Goal: Book appointment/travel/reservation

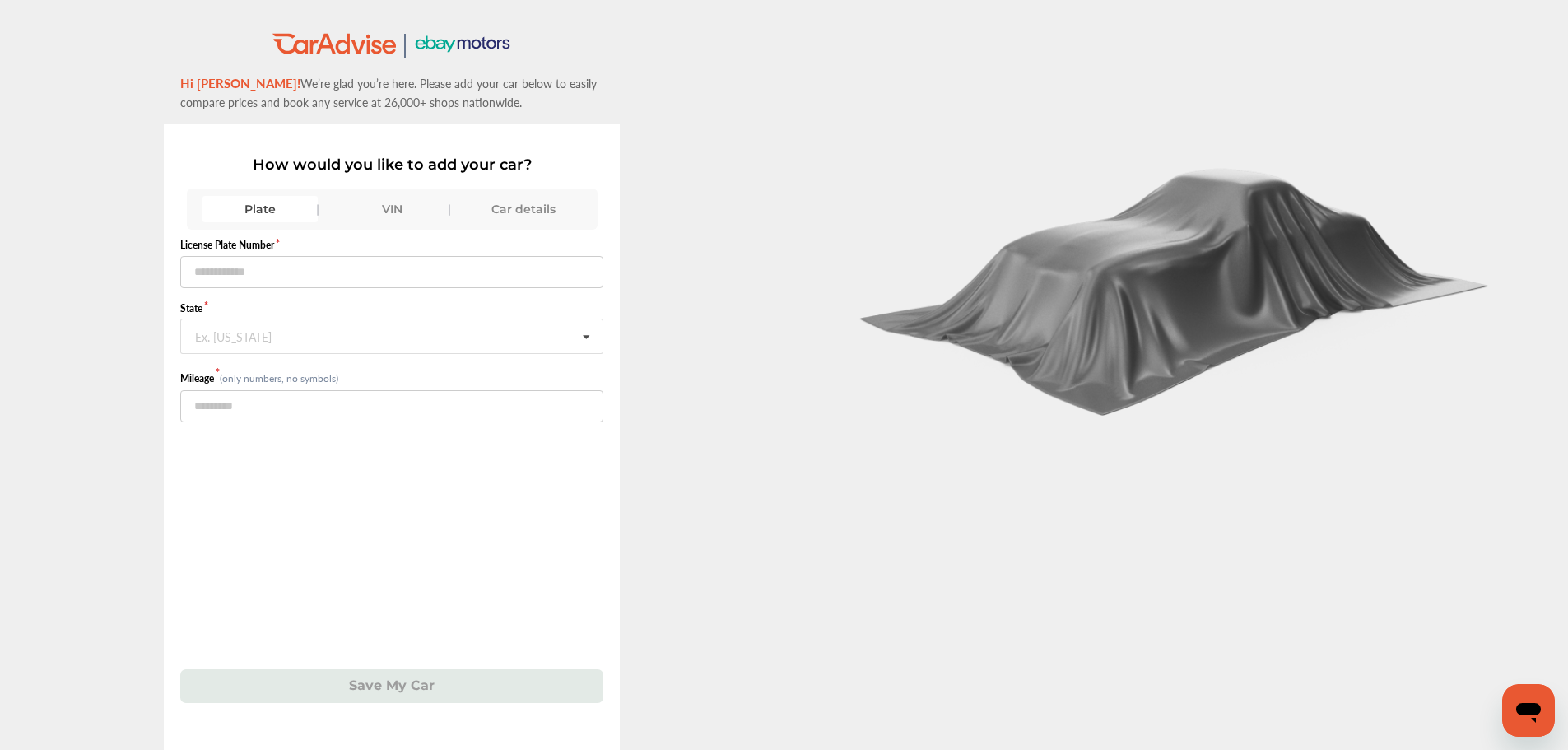
drag, startPoint x: 381, startPoint y: 207, endPoint x: 364, endPoint y: 216, distance: 19.2
click at [381, 207] on div "VIN" at bounding box center [392, 209] width 116 height 26
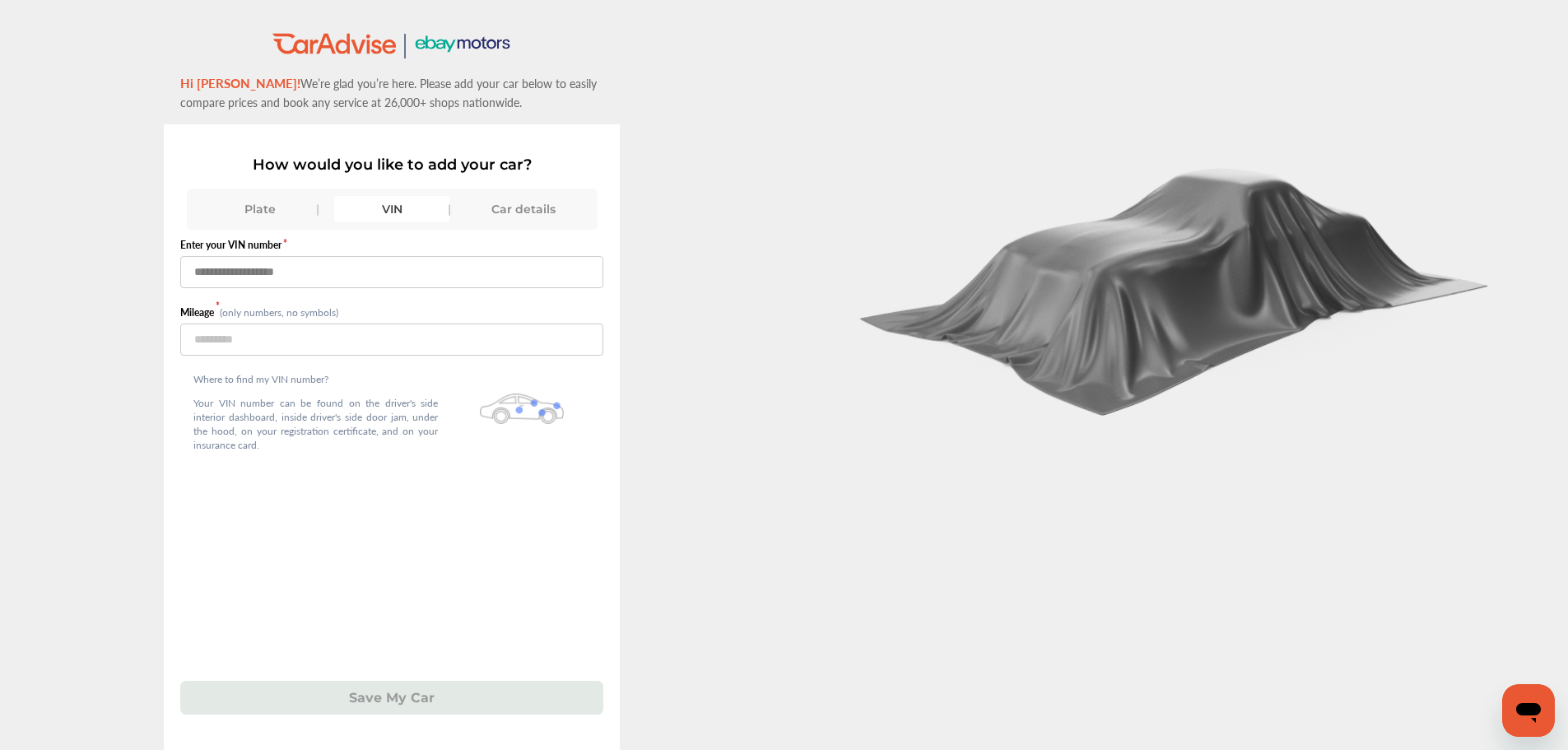
click at [347, 267] on input "text" at bounding box center [392, 271] width 423 height 32
type input "**********"
click at [319, 324] on input "number" at bounding box center [392, 339] width 423 height 32
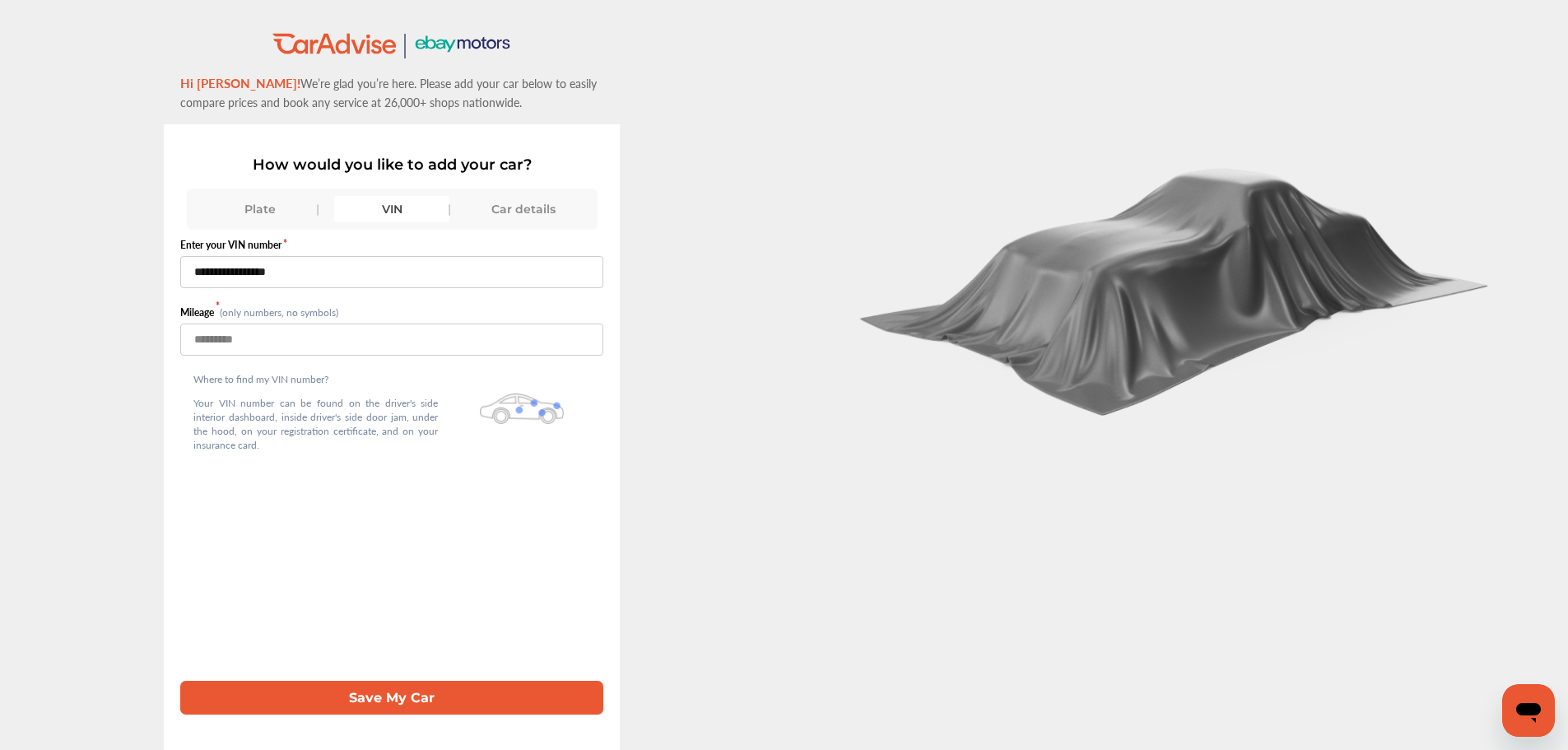
type input "******"
click at [429, 702] on button "Save My Car" at bounding box center [392, 698] width 423 height 34
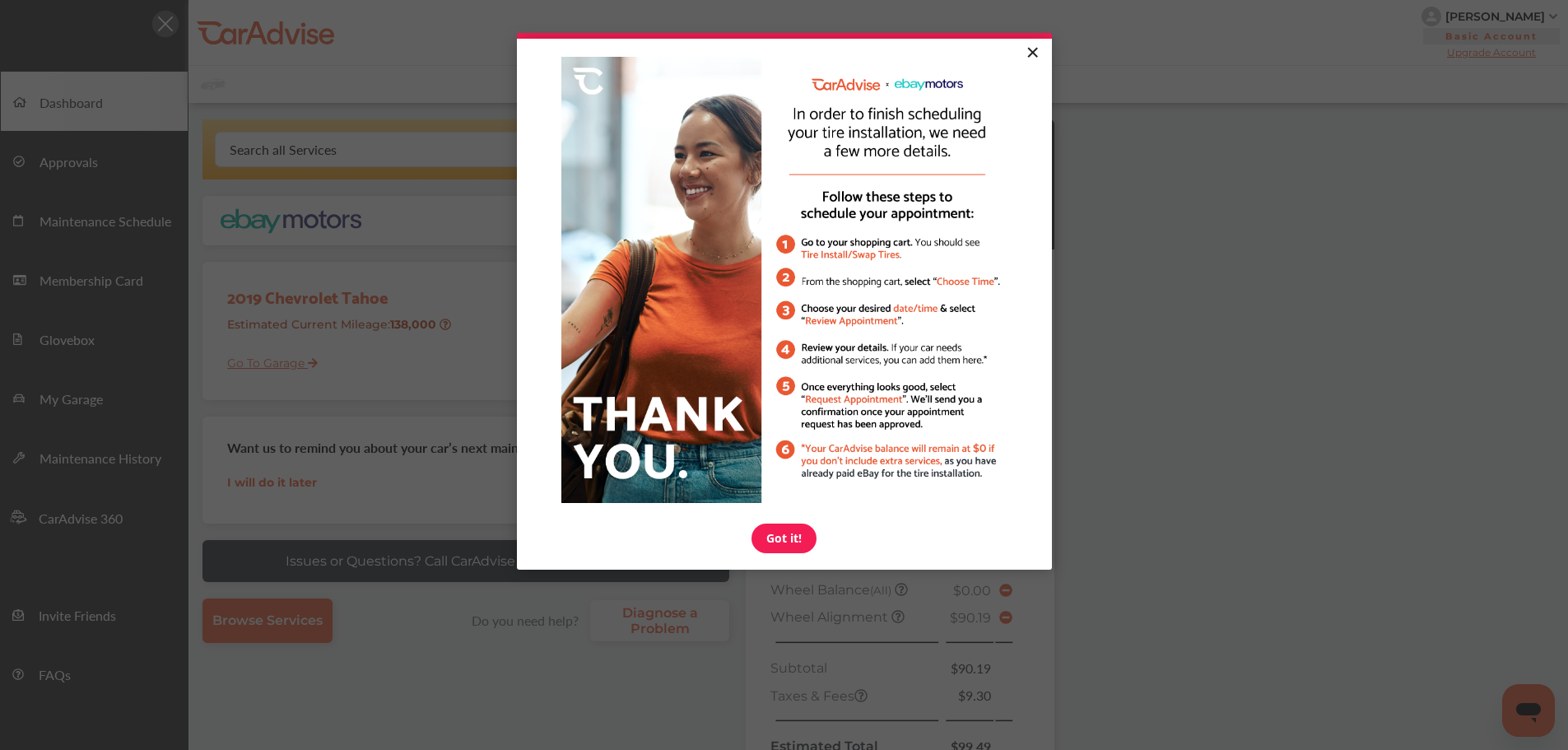
click at [1031, 52] on link "×" at bounding box center [1033, 53] width 29 height 29
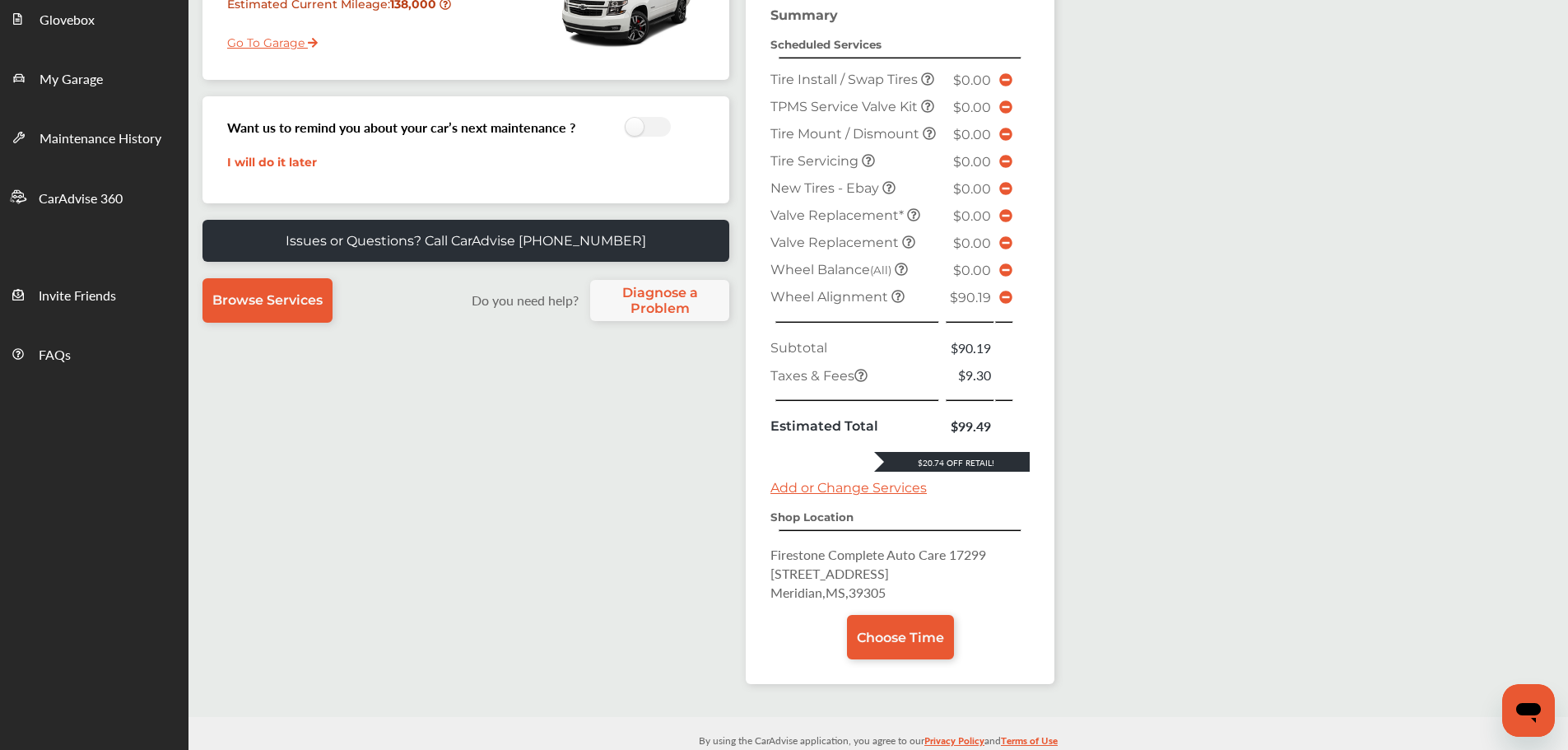
scroll to position [348, 0]
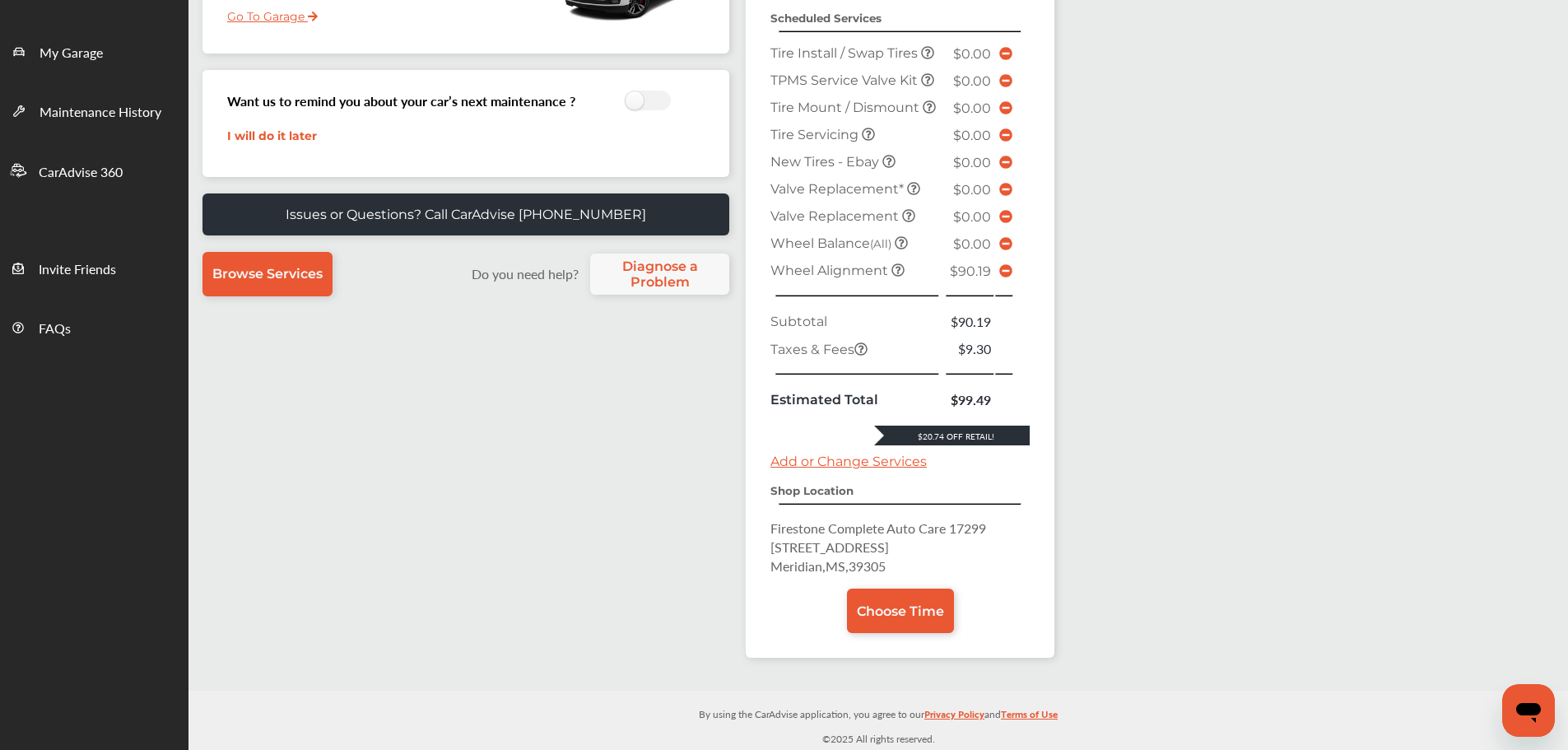
click at [1005, 274] on icon at bounding box center [1006, 271] width 14 height 14
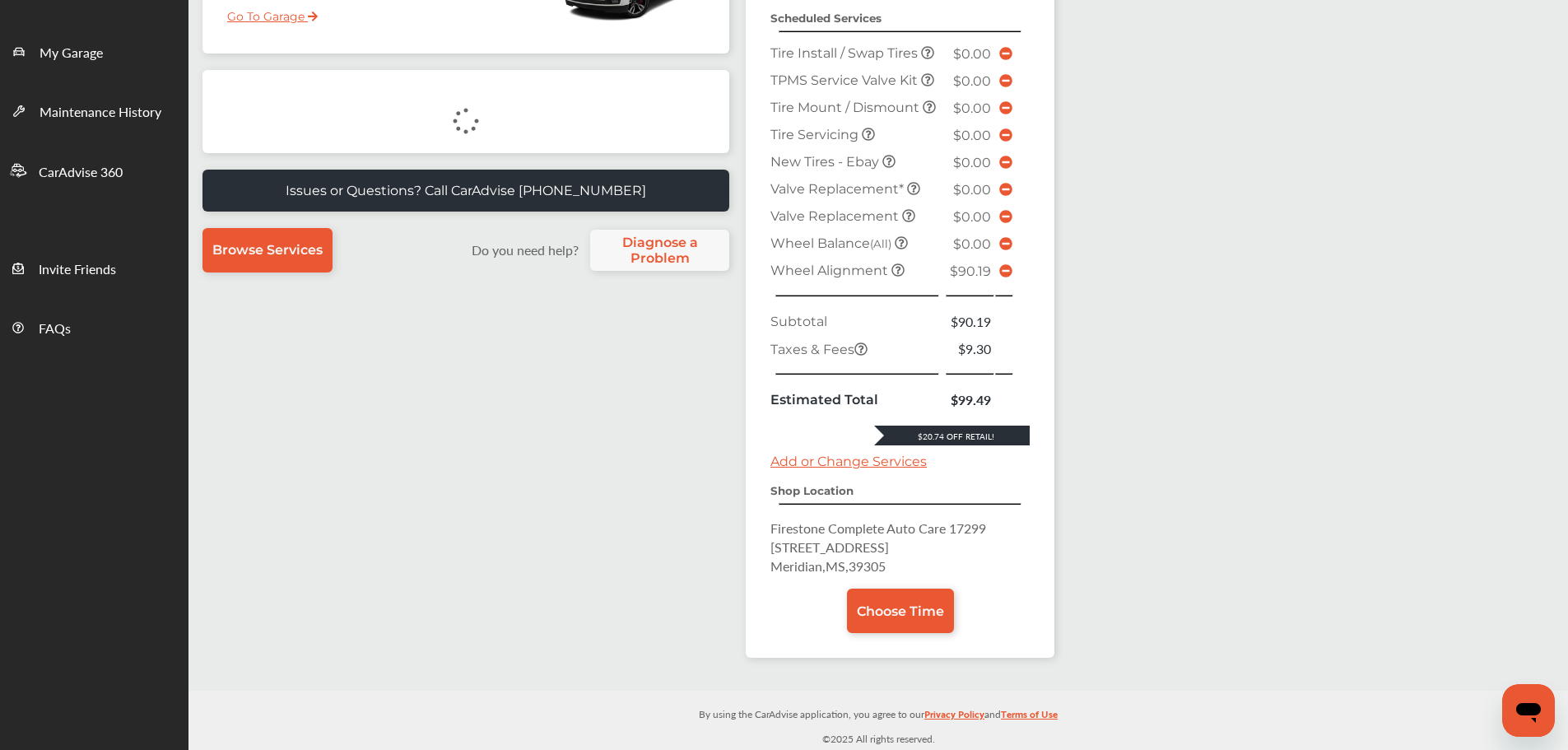
scroll to position [261, 0]
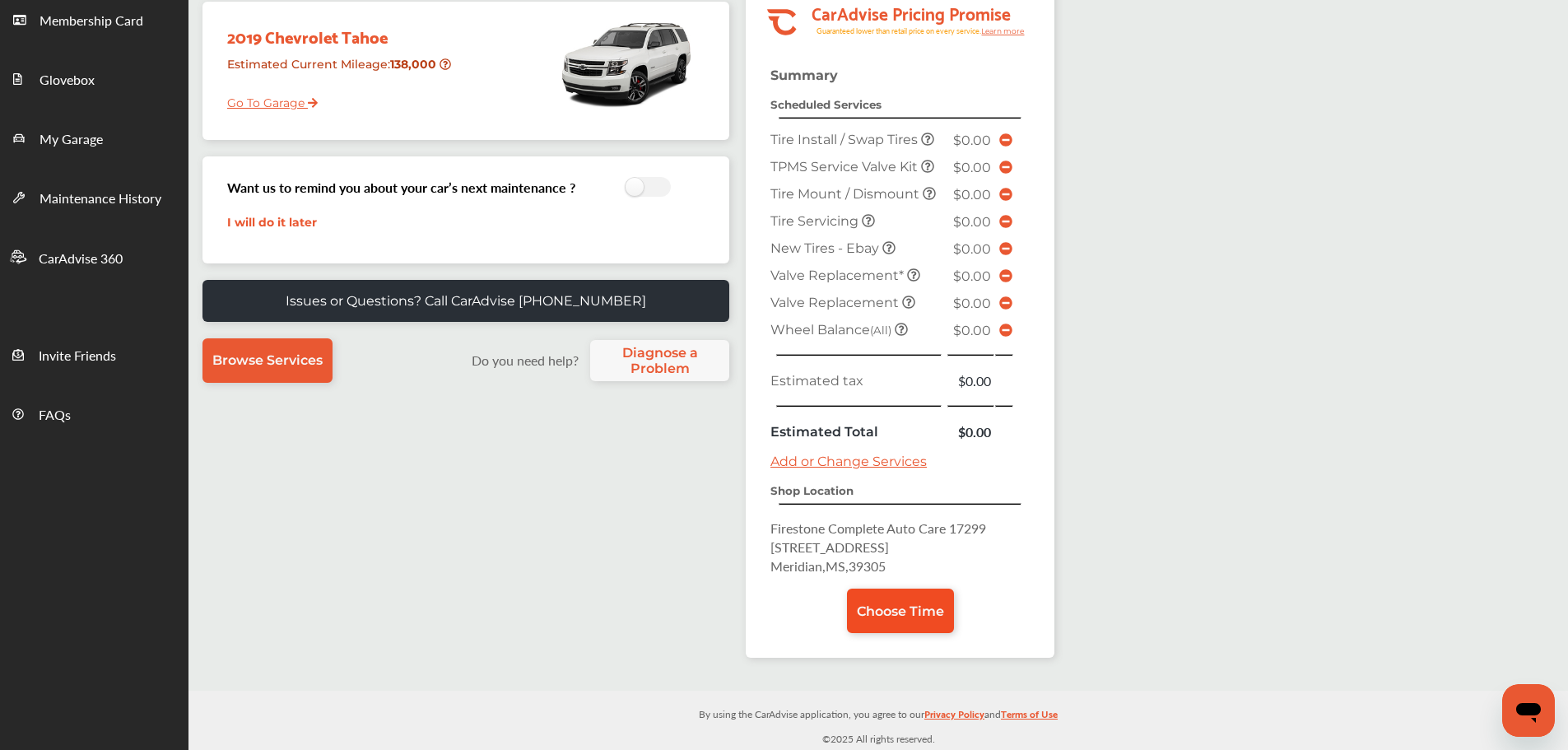
click at [874, 611] on span "Choose Time" at bounding box center [901, 611] width 87 height 16
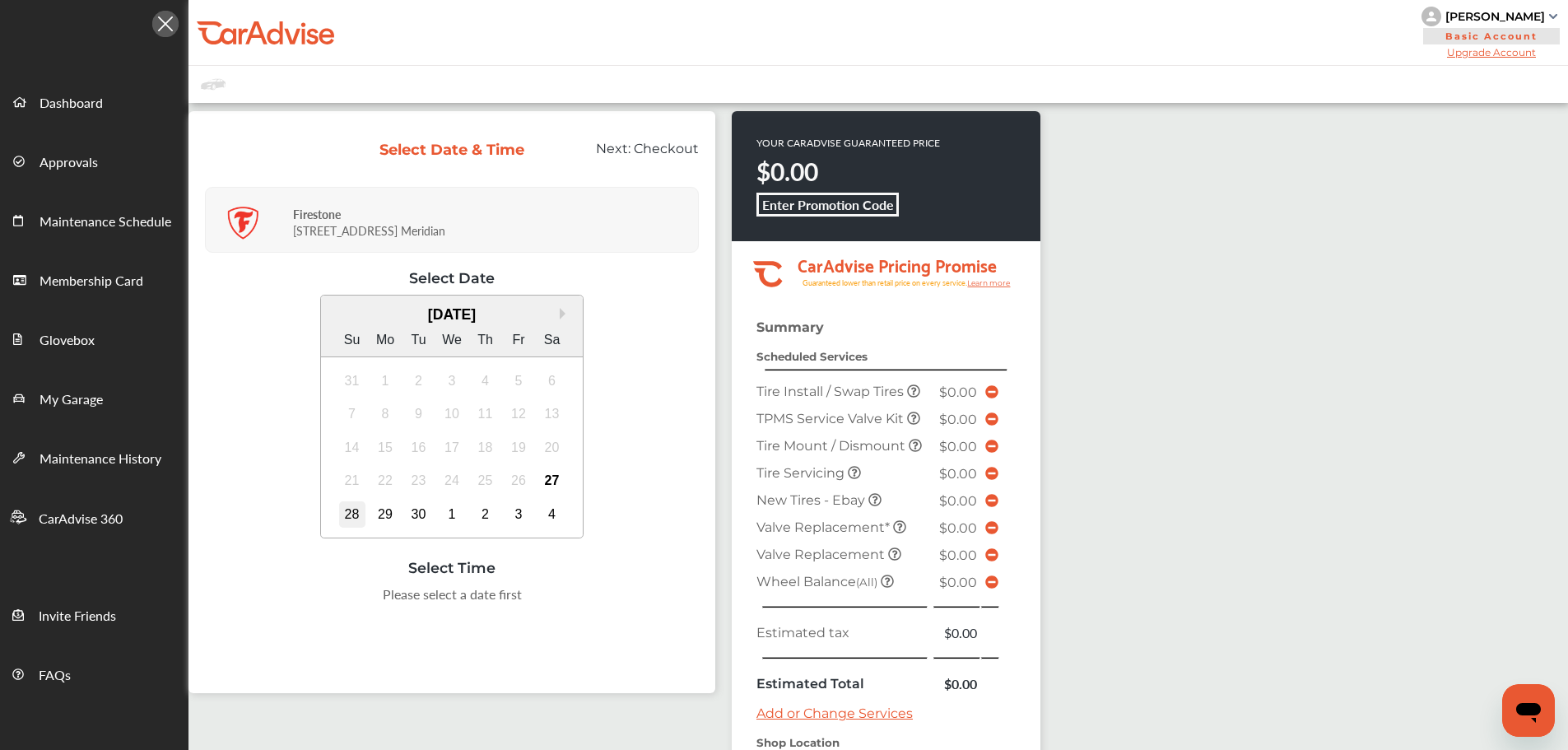
click at [354, 525] on div "28" at bounding box center [352, 514] width 26 height 26
click at [550, 481] on div "27" at bounding box center [552, 480] width 26 height 26
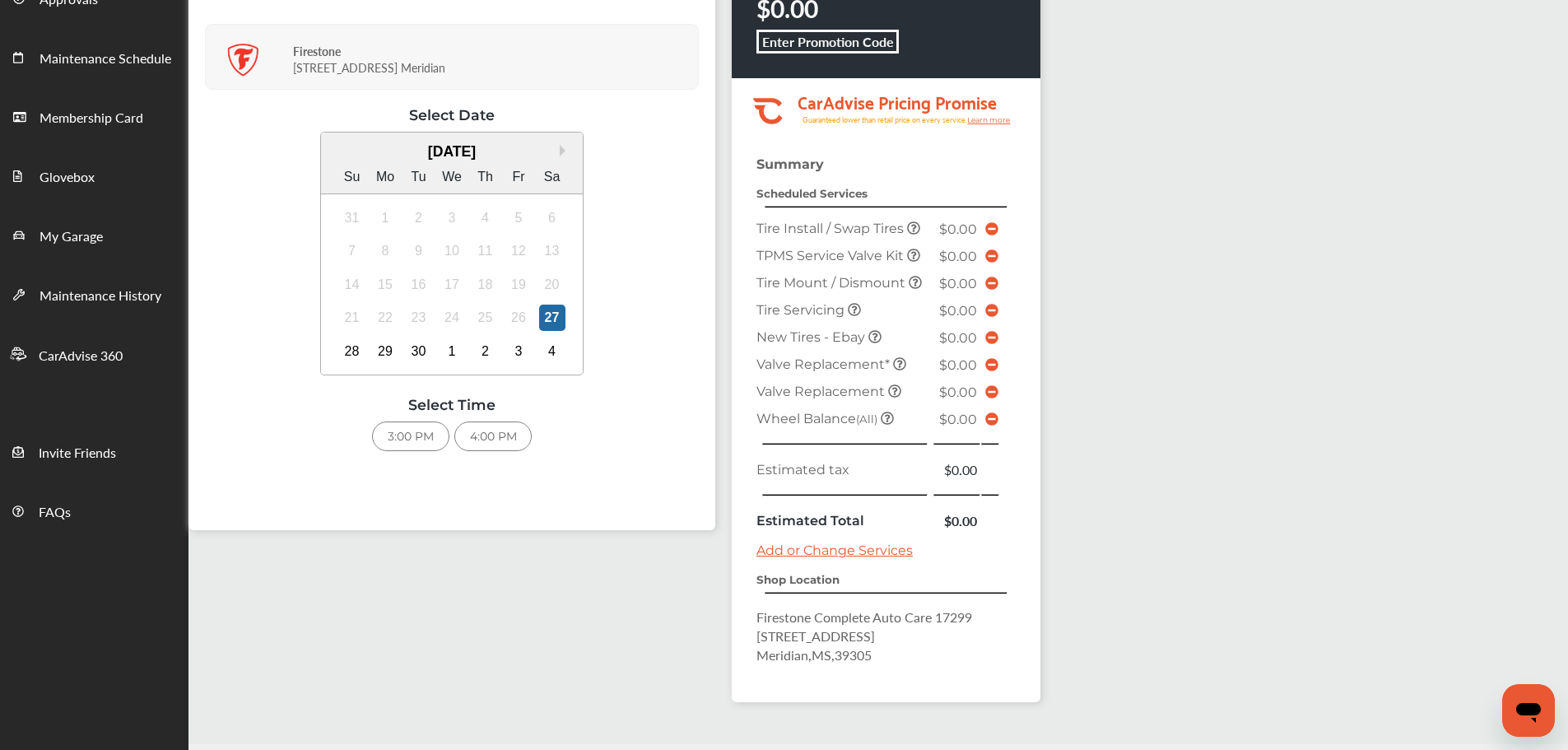
scroll to position [164, 0]
click at [403, 447] on div "3:00 PM" at bounding box center [411, 434] width 78 height 29
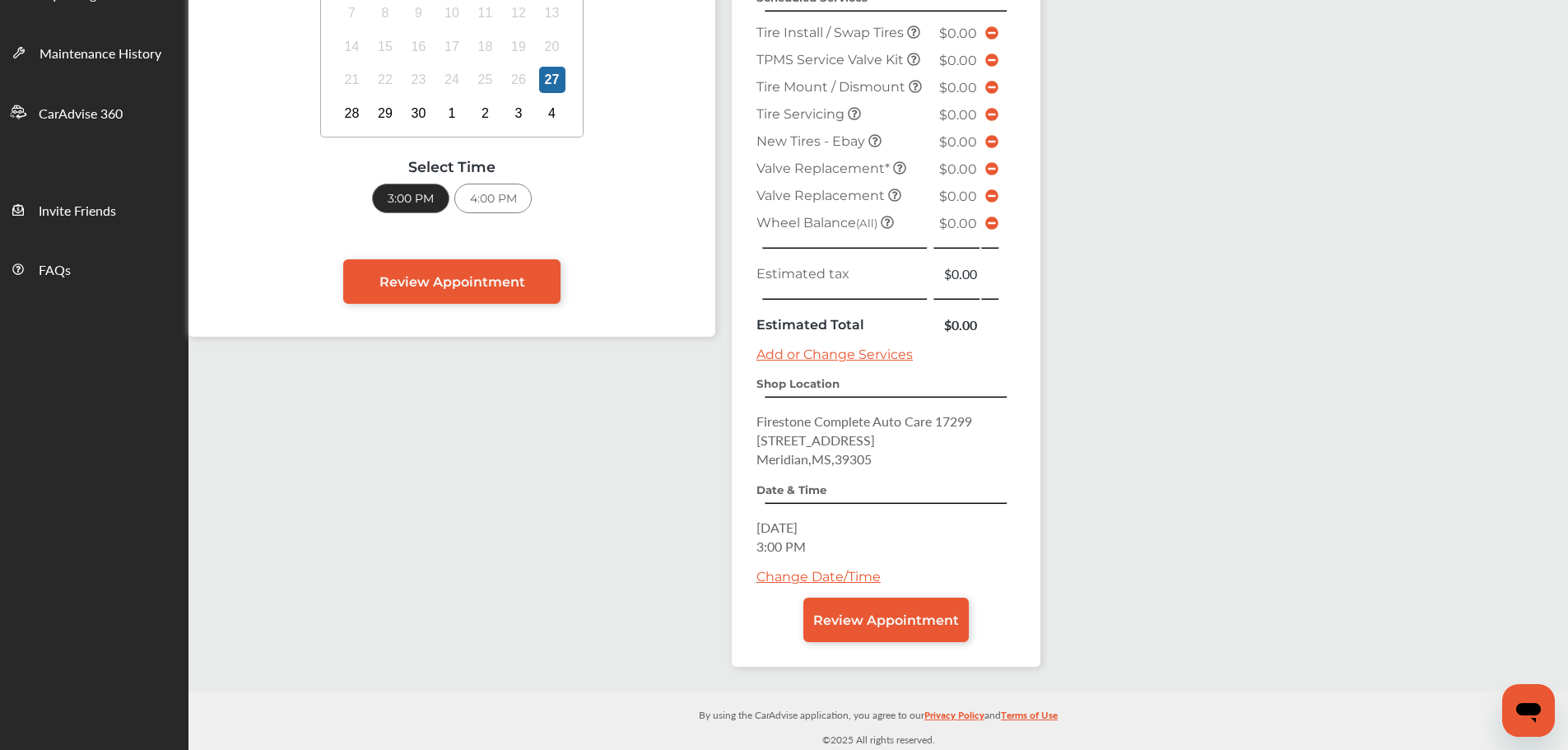
scroll to position [406, 0]
click at [914, 624] on span "Review Appointment" at bounding box center [886, 619] width 146 height 16
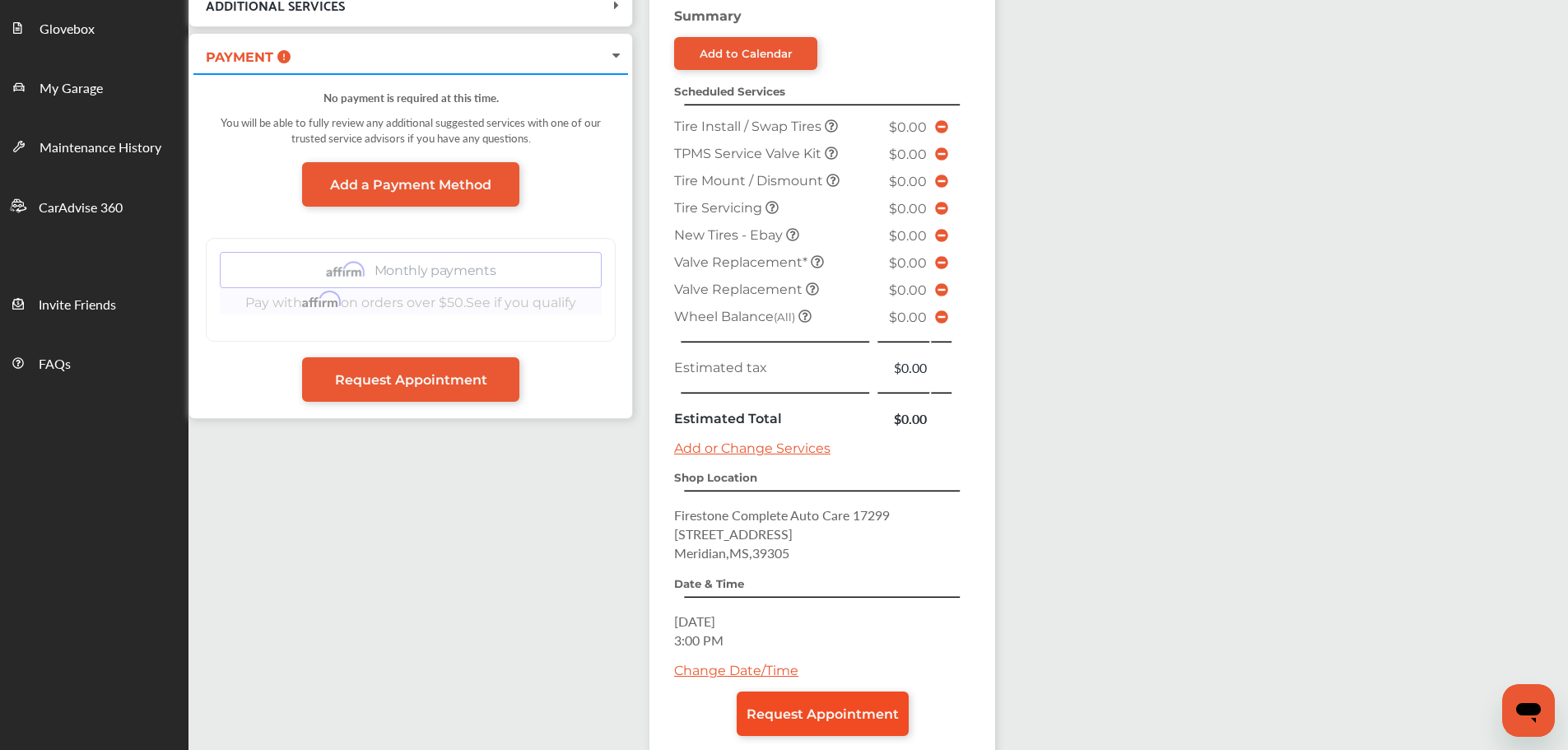
scroll to position [329, 0]
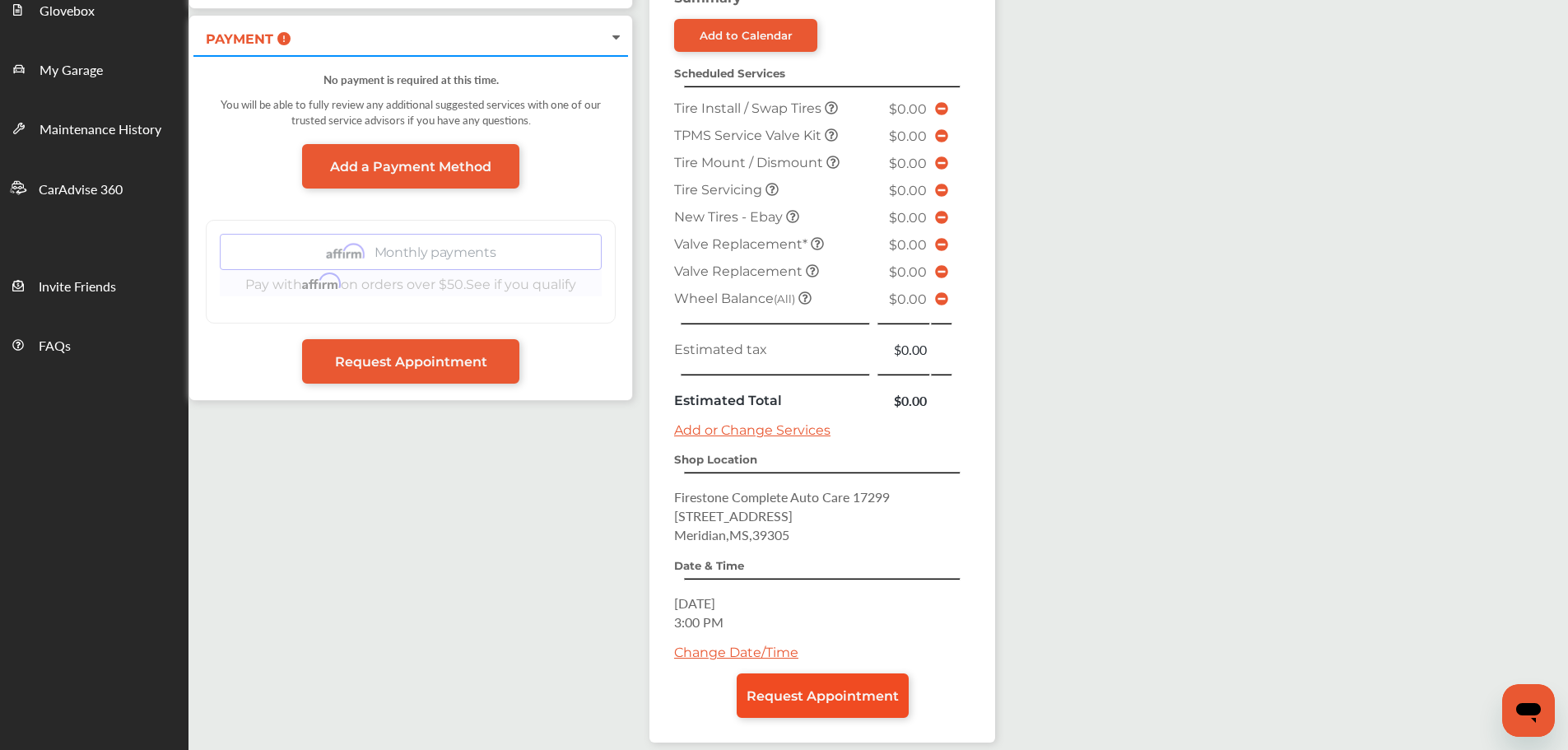
click at [826, 688] on span "Request Appointment" at bounding box center [822, 696] width 153 height 16
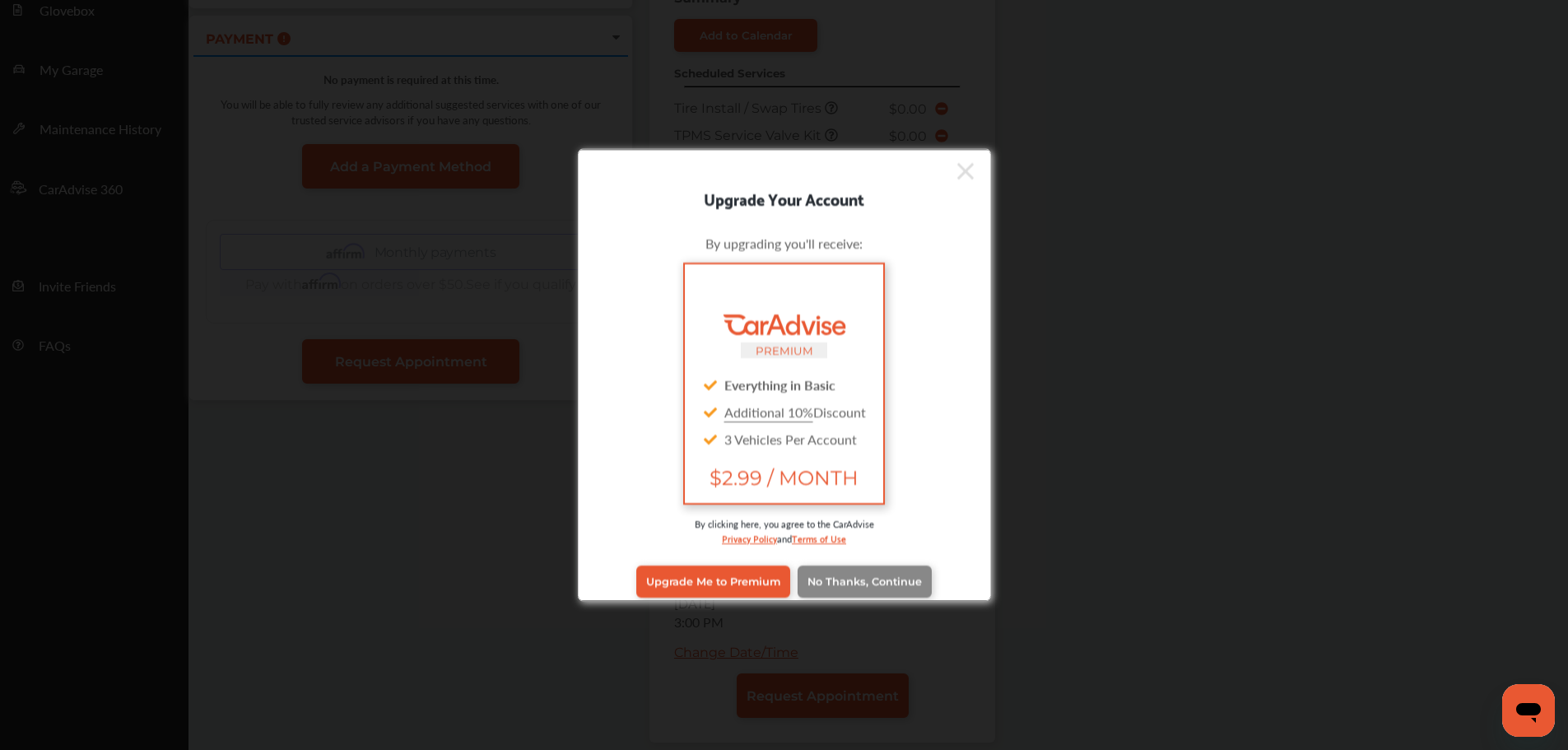
click at [827, 579] on span "No Thanks, Continue" at bounding box center [865, 581] width 115 height 13
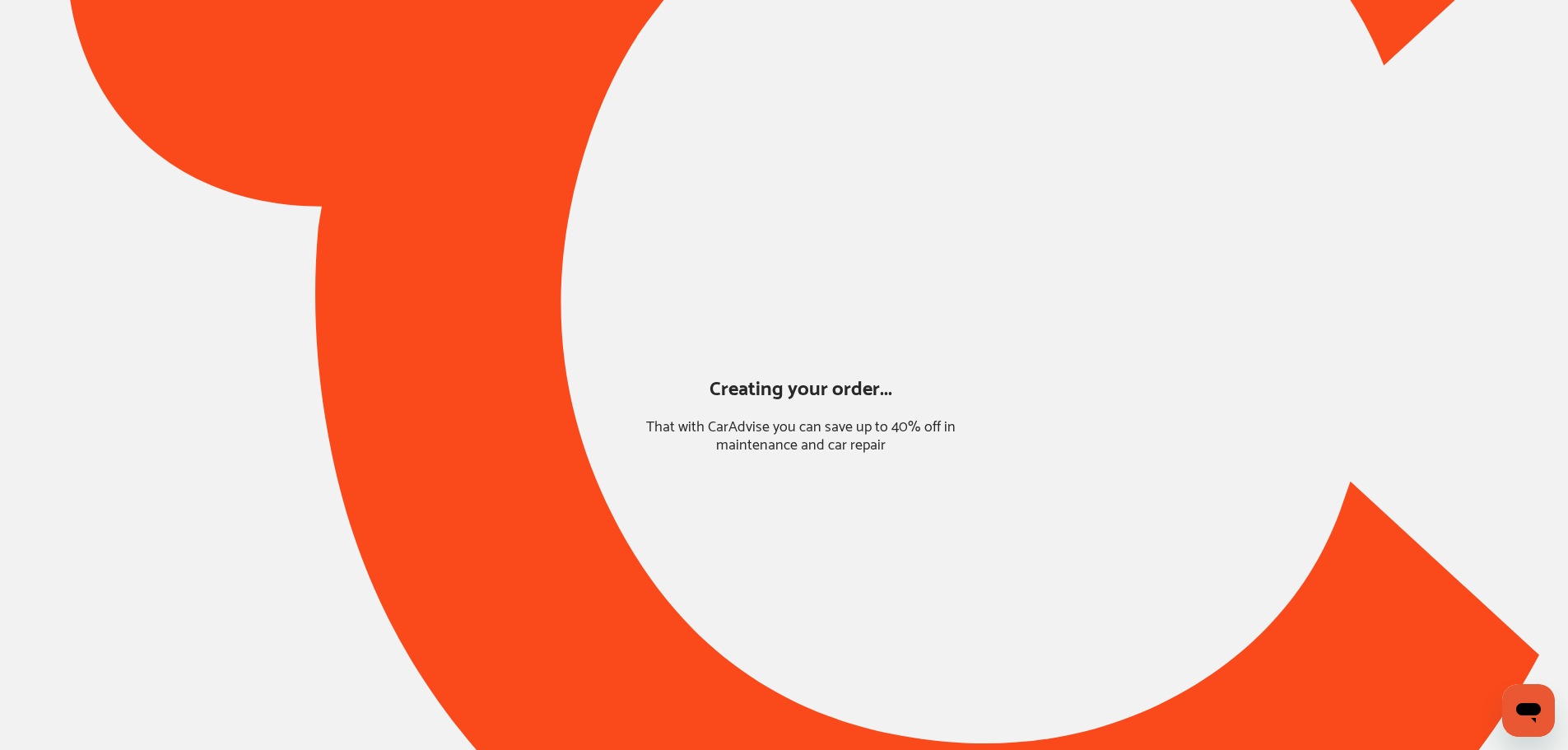
scroll to position [0, 0]
